Goal: Find specific page/section

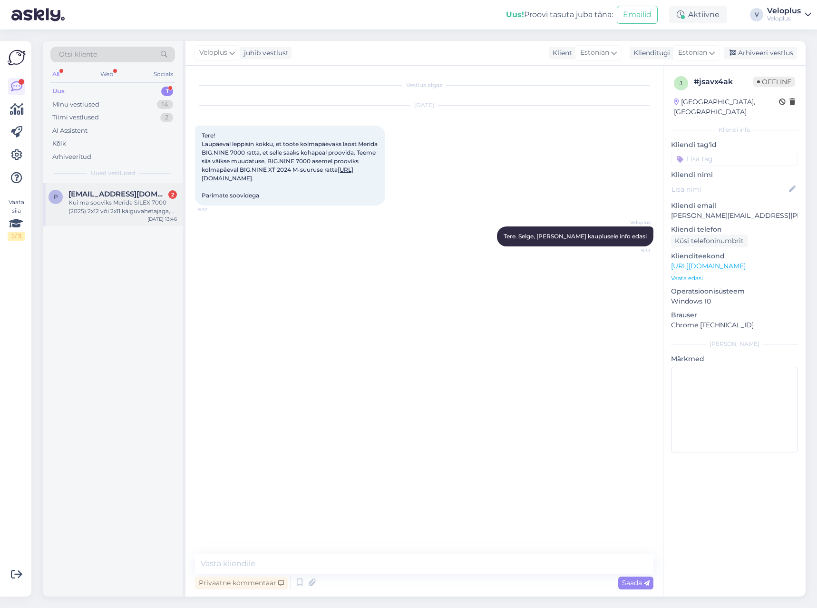
click at [116, 208] on div "Kui ma sooviks Merida SILEX 7000 (2025) 2x12 või 2x11 käiguvahetajaga, ka siis …" at bounding box center [122, 206] width 108 height 17
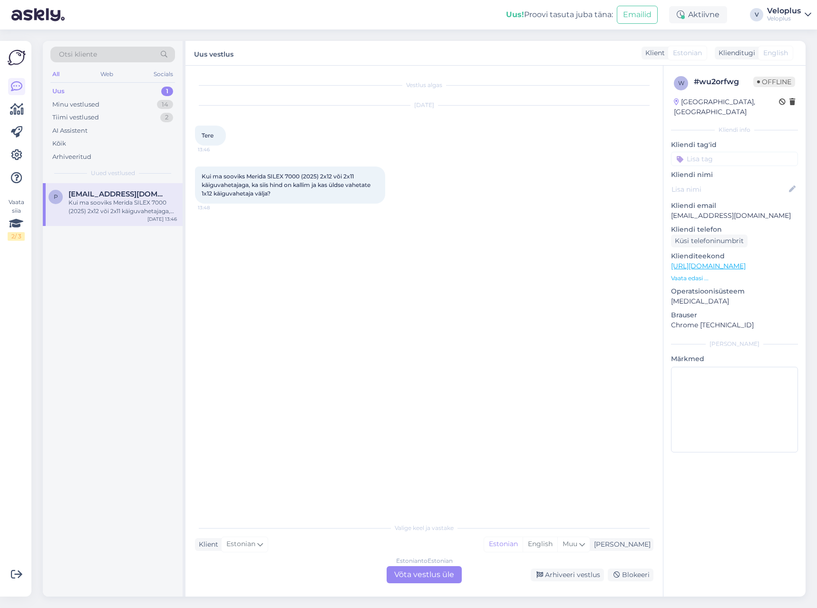
click at [694, 262] on link "[URL][DOMAIN_NAME]" at bounding box center [708, 266] width 75 height 9
click at [105, 54] on div "Otsi kliente" at bounding box center [112, 55] width 125 height 16
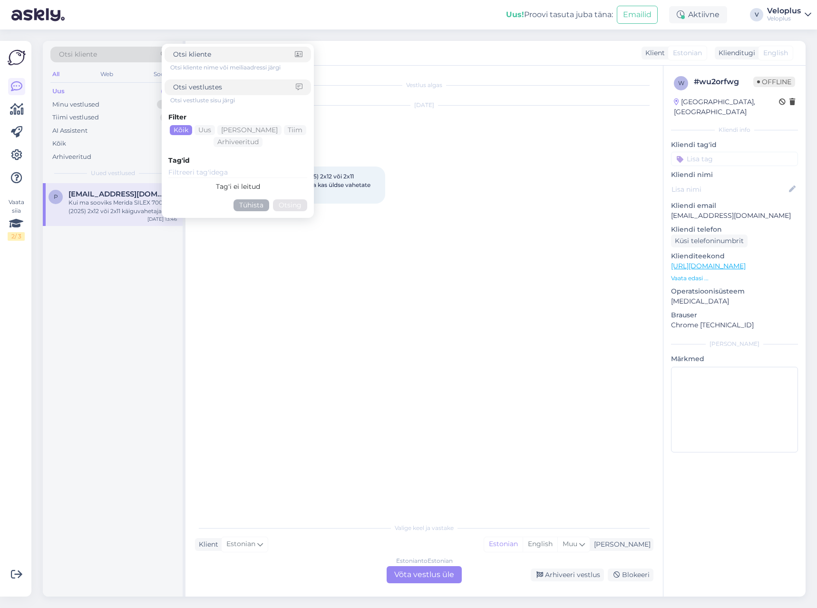
click at [198, 85] on input at bounding box center [234, 87] width 123 height 10
paste input "[PERSON_NAME][EMAIL_ADDRESS][DOMAIN_NAME]"
type input "[PERSON_NAME][EMAIL_ADDRESS][DOMAIN_NAME]"
click button "Otsing" at bounding box center [290, 205] width 34 height 12
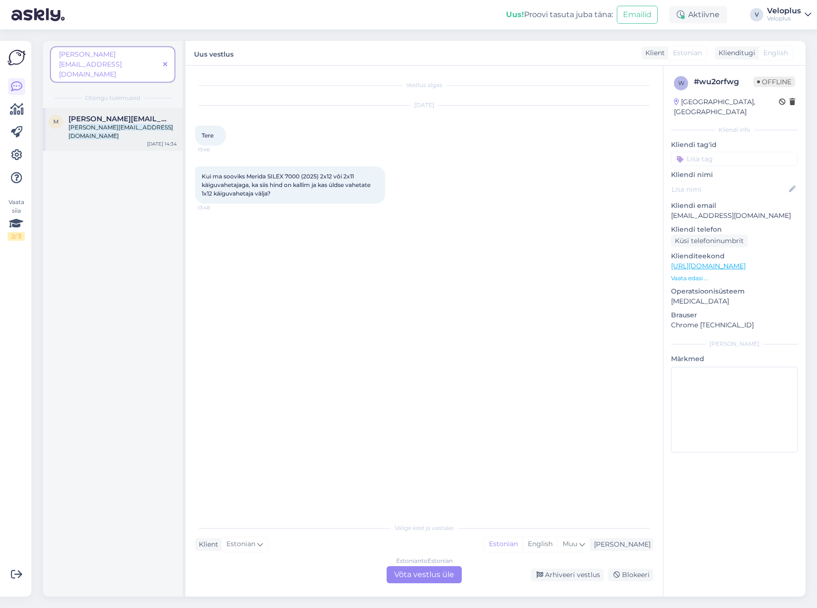
click at [116, 115] on span "[PERSON_NAME][EMAIL_ADDRESS][DOMAIN_NAME]" at bounding box center [117, 119] width 99 height 9
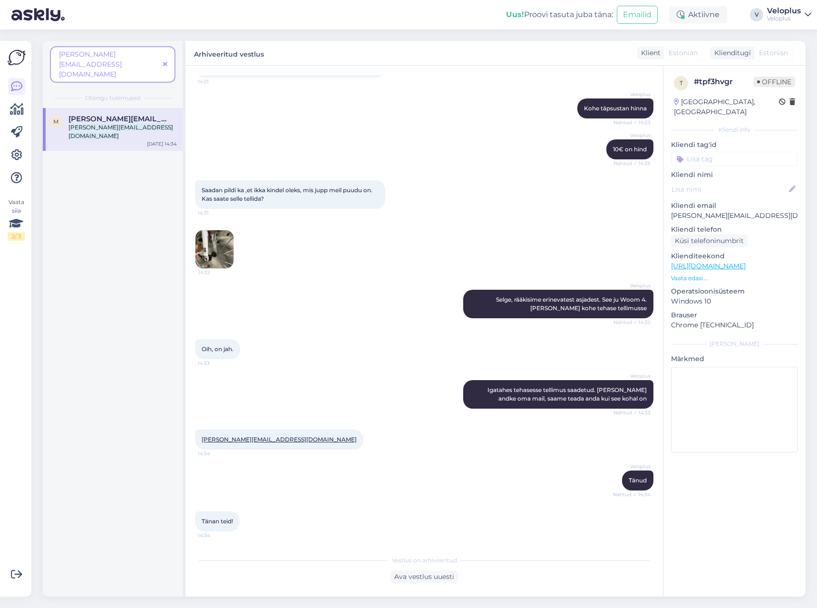
click at [215, 250] on img at bounding box center [215, 249] width 38 height 38
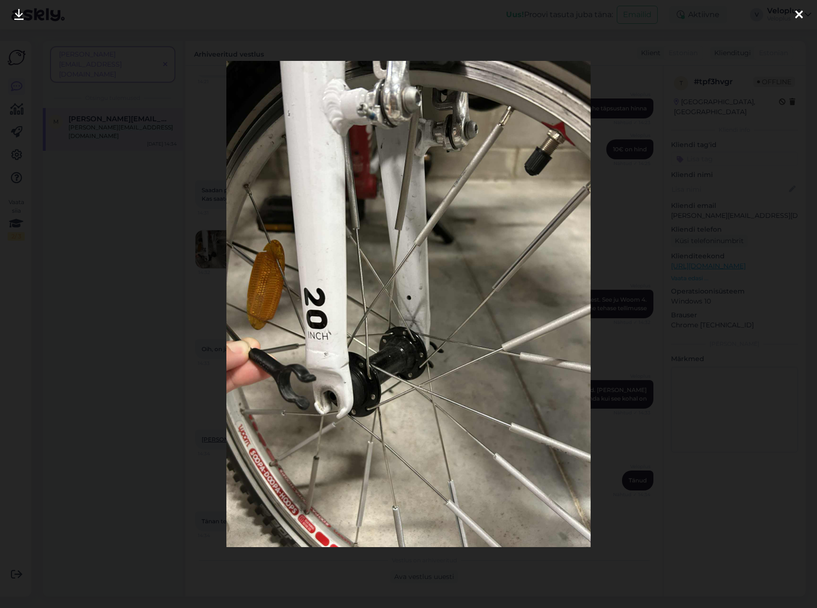
click at [196, 192] on div at bounding box center [408, 304] width 817 height 608
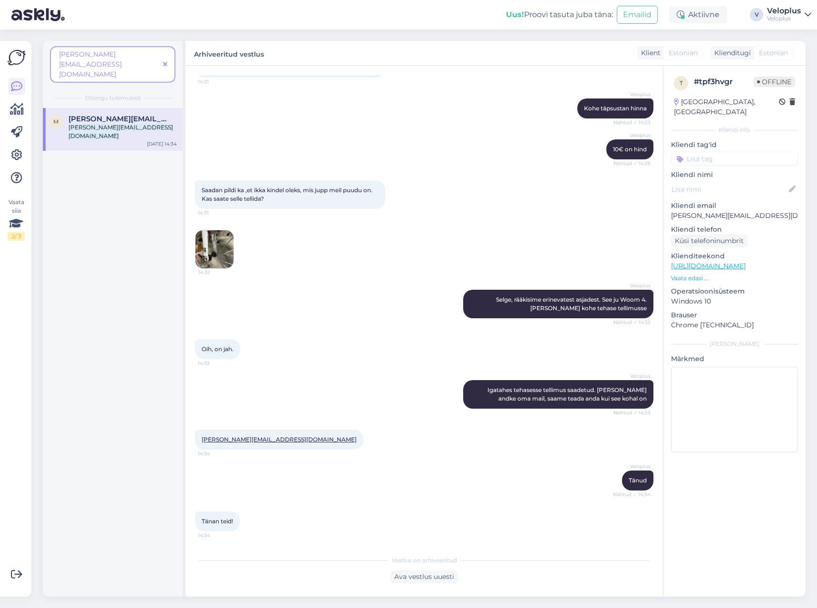
click at [219, 236] on img at bounding box center [215, 249] width 38 height 38
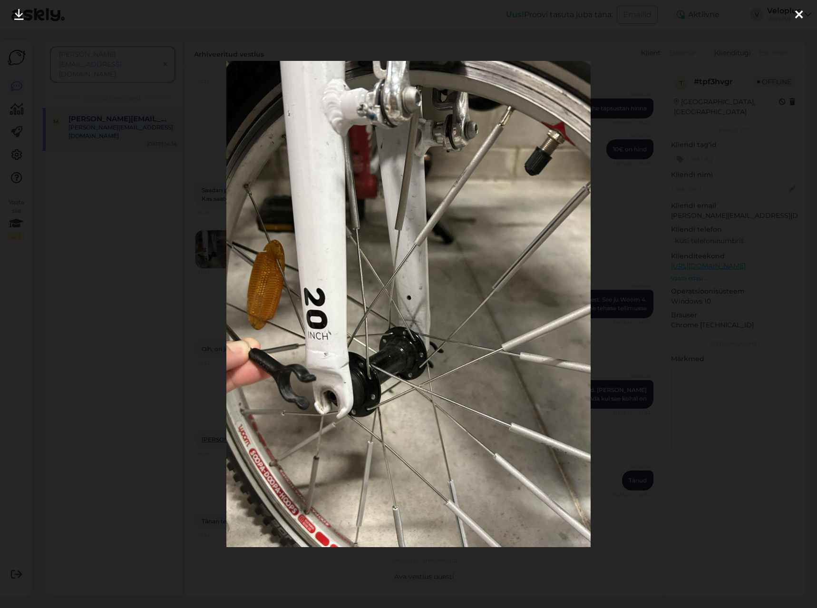
click at [183, 244] on div at bounding box center [408, 304] width 817 height 608
